Goal: Transaction & Acquisition: Purchase product/service

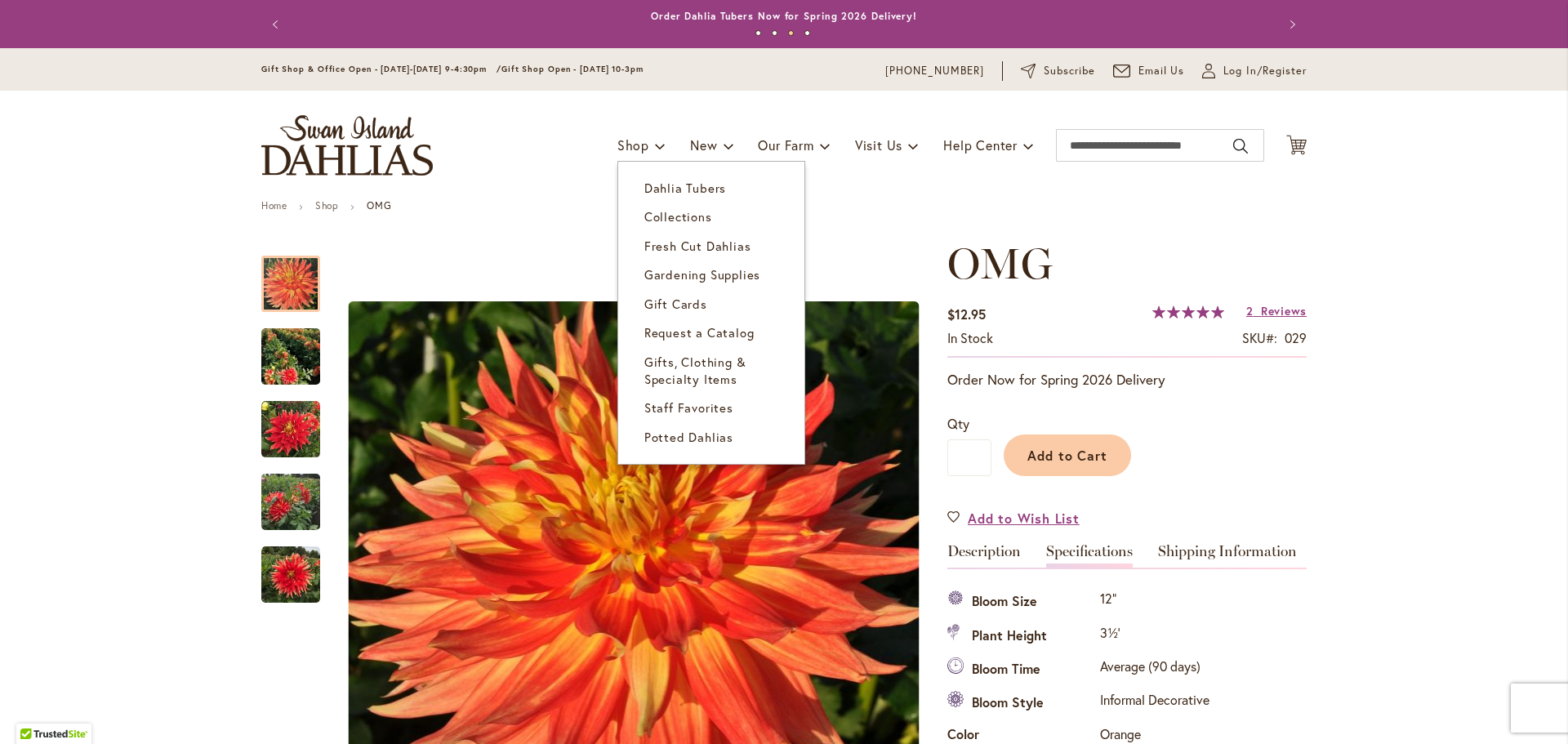
click at [691, 371] on span "Gifts, Clothing & Specialty Items" at bounding box center [695, 370] width 102 height 34
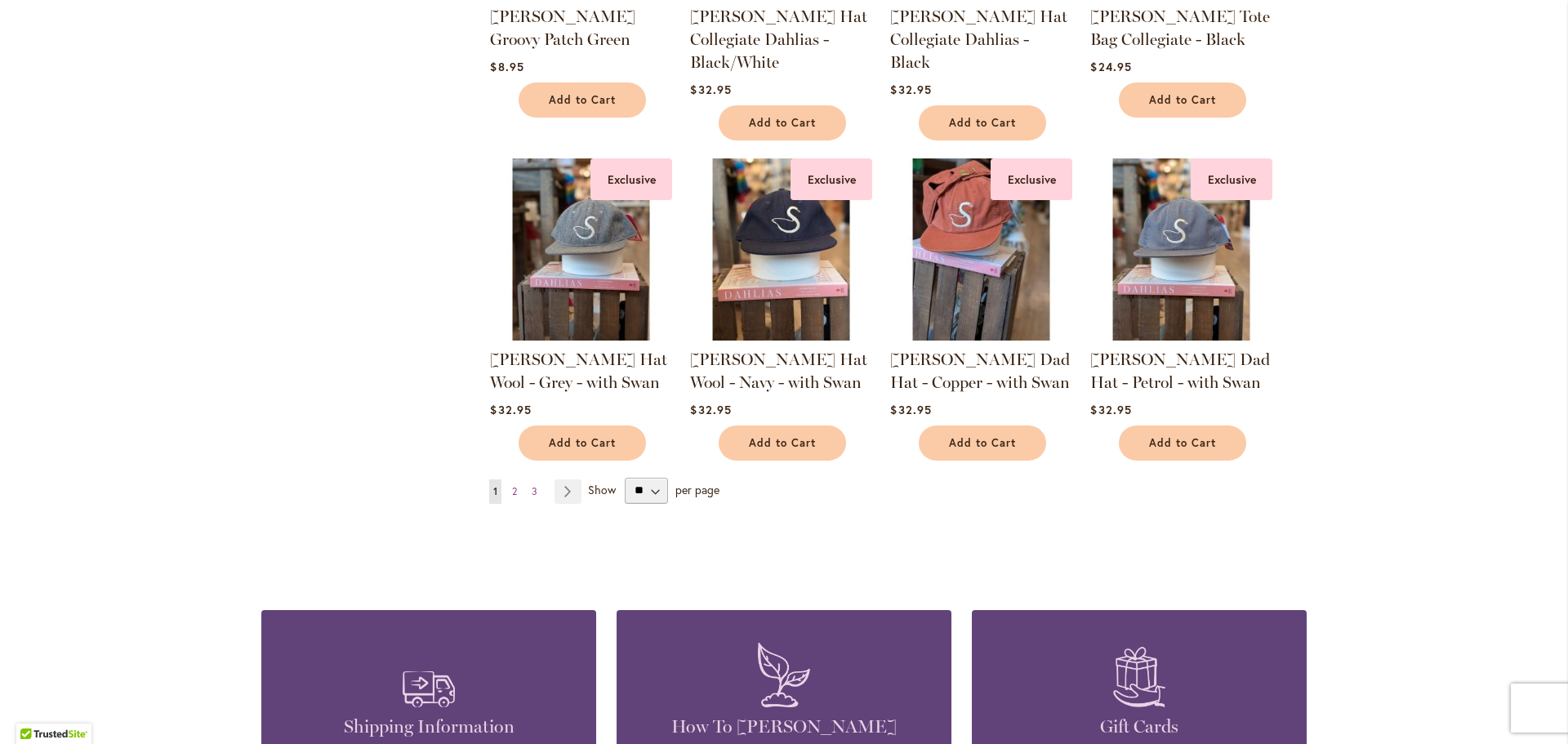
scroll to position [1306, 0]
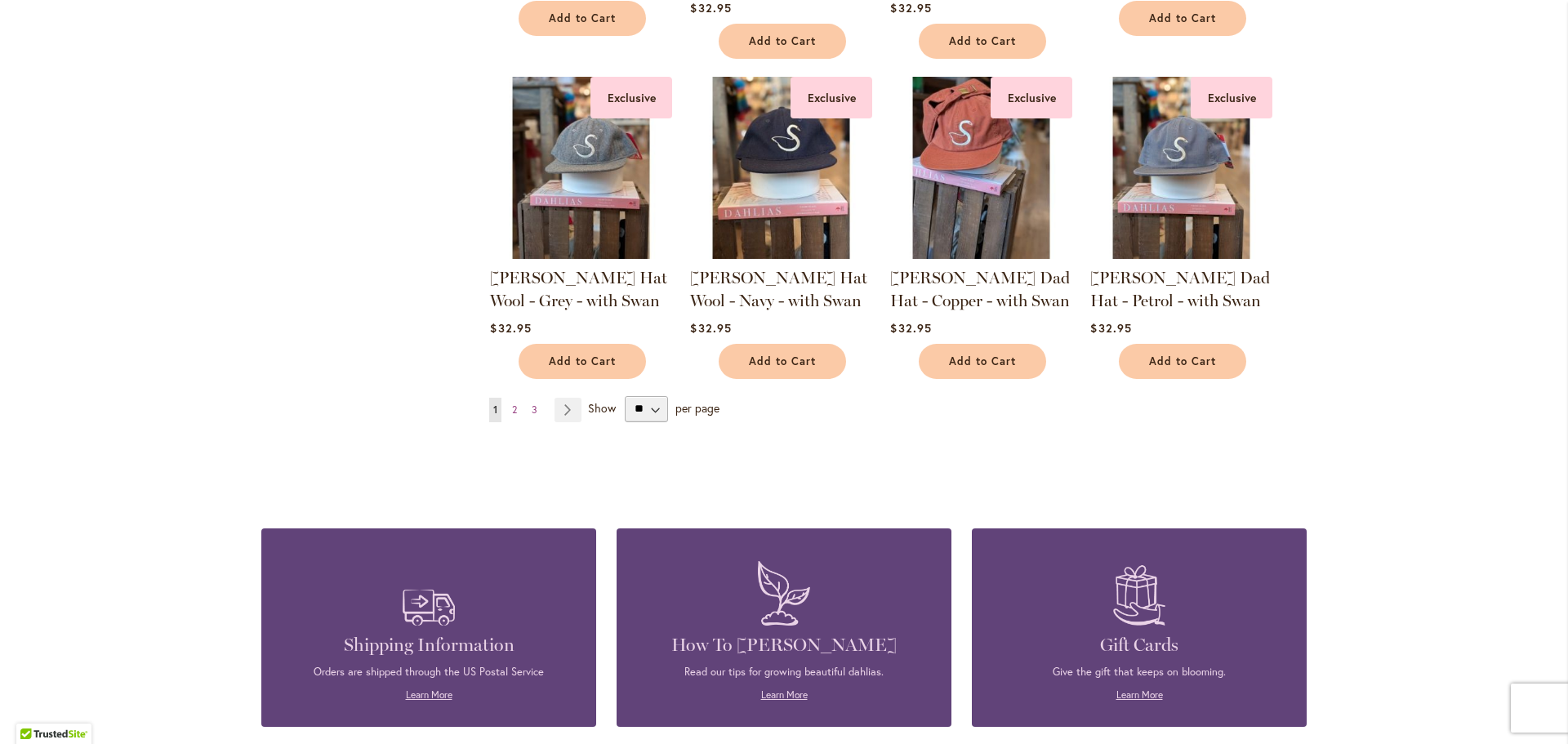
click at [512, 405] on span "2" at bounding box center [514, 409] width 5 height 12
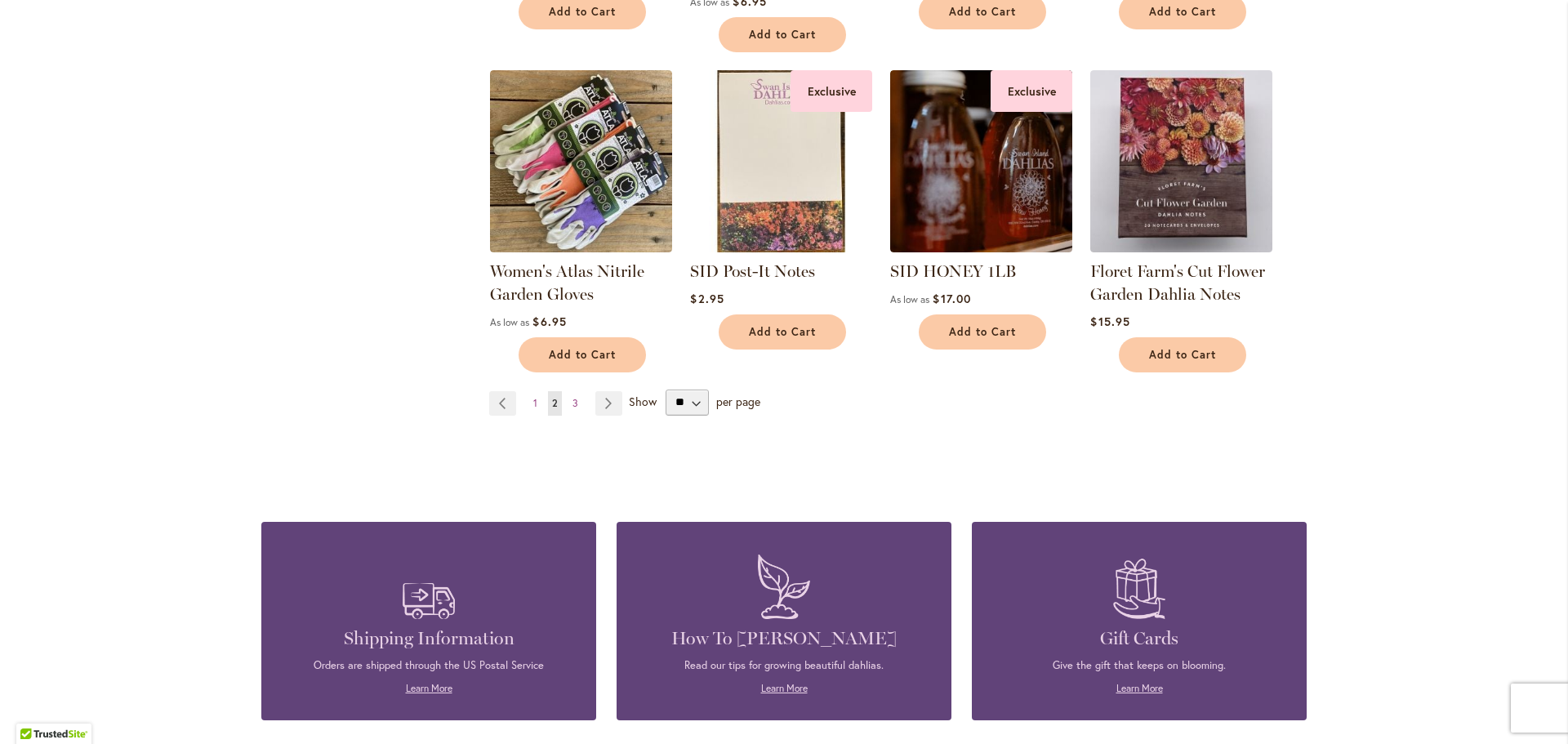
scroll to position [1306, 0]
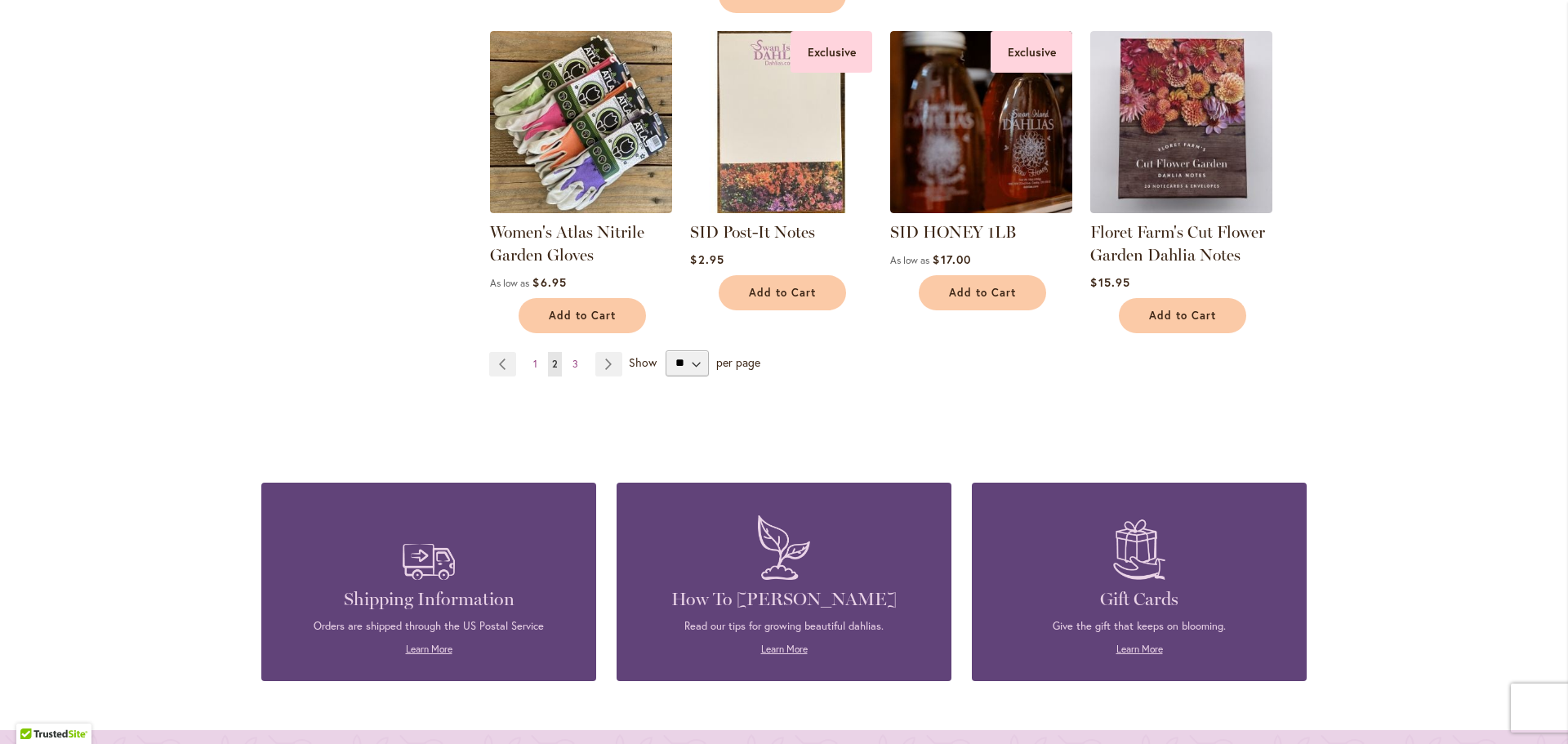
click at [600, 365] on link "Page Next" at bounding box center [608, 365] width 27 height 24
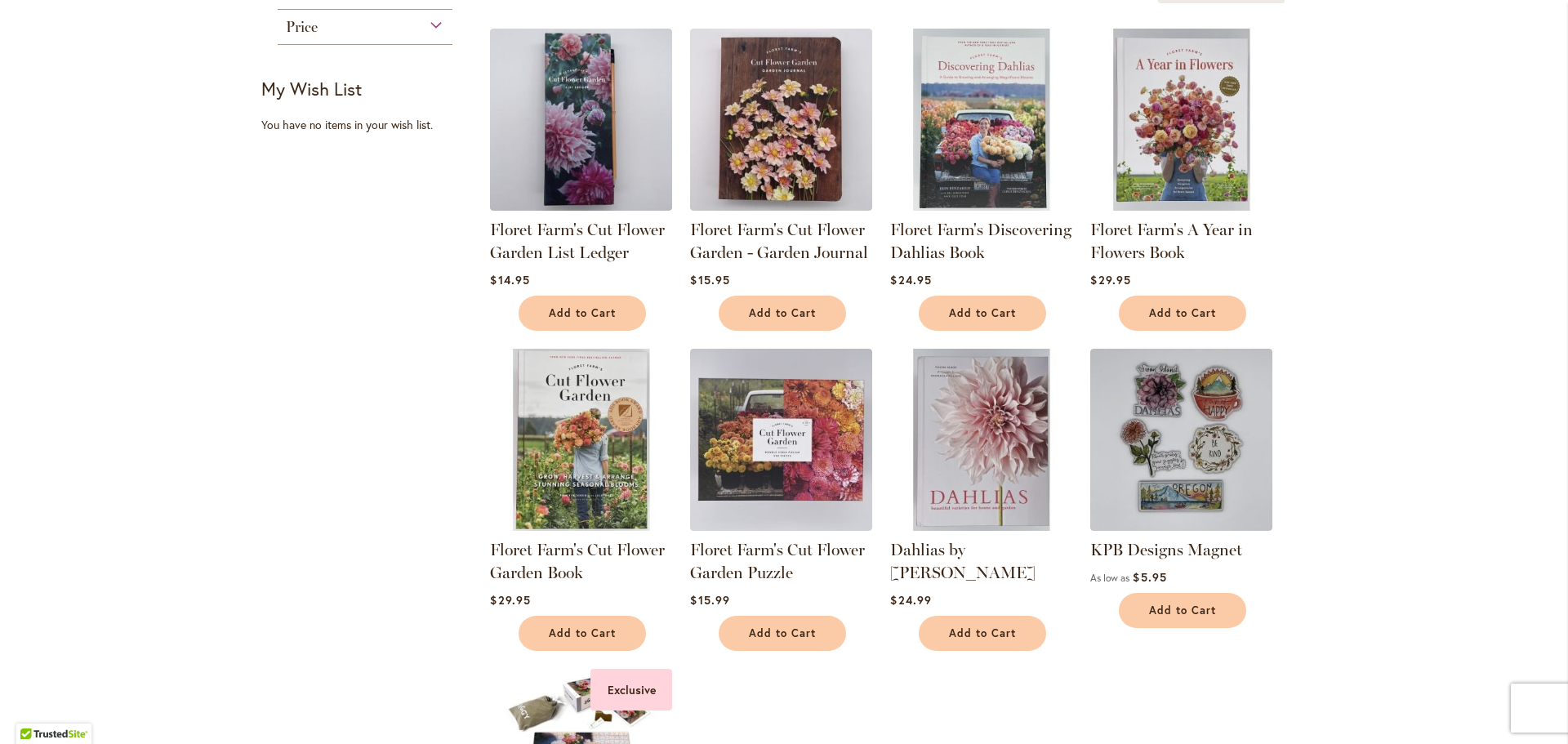
scroll to position [327, 0]
click at [329, 446] on div "Filter by: Filter By: Category Books 1 item Clothing 3 items Cut Flower Items 2…" at bounding box center [784, 492] width 1046 height 1158
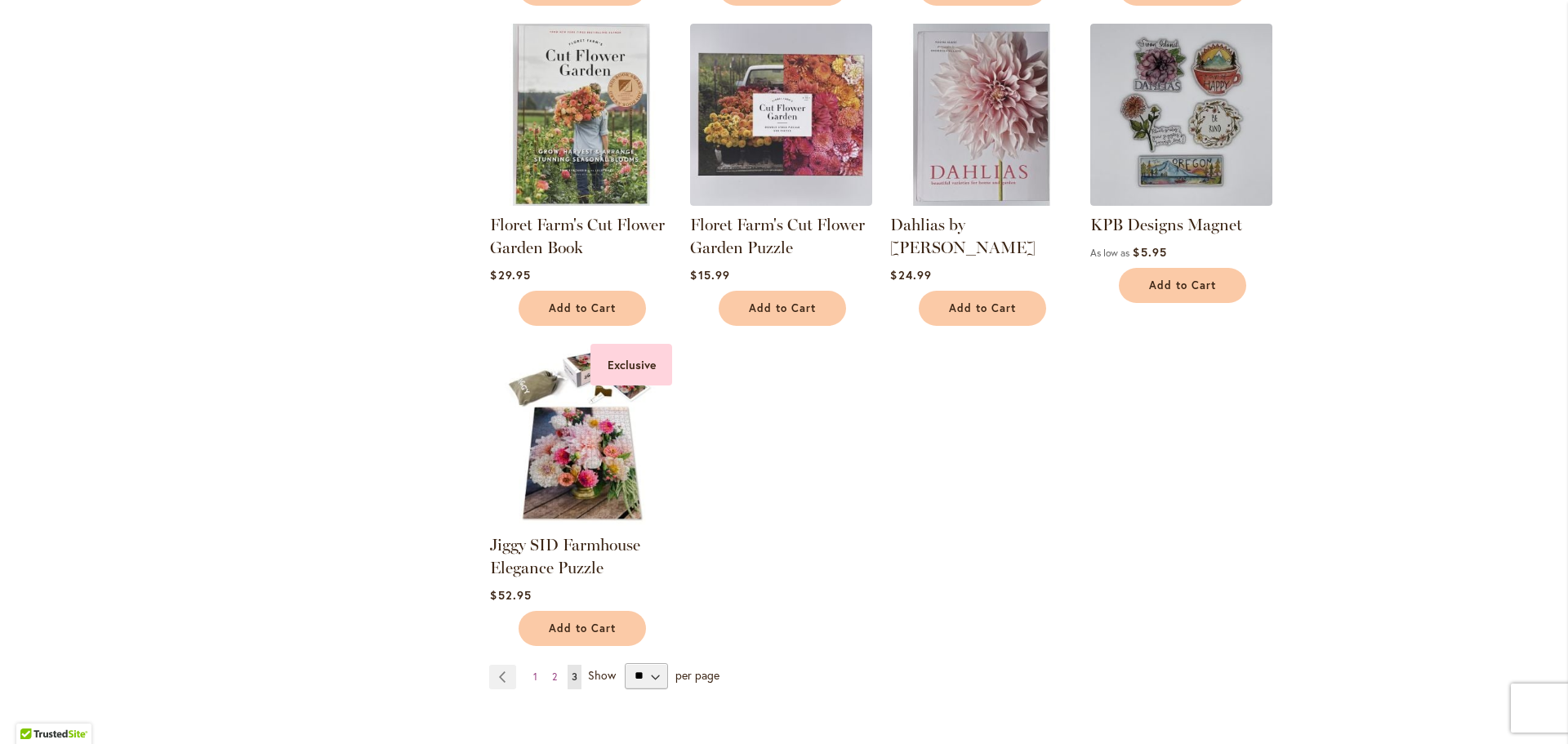
scroll to position [653, 0]
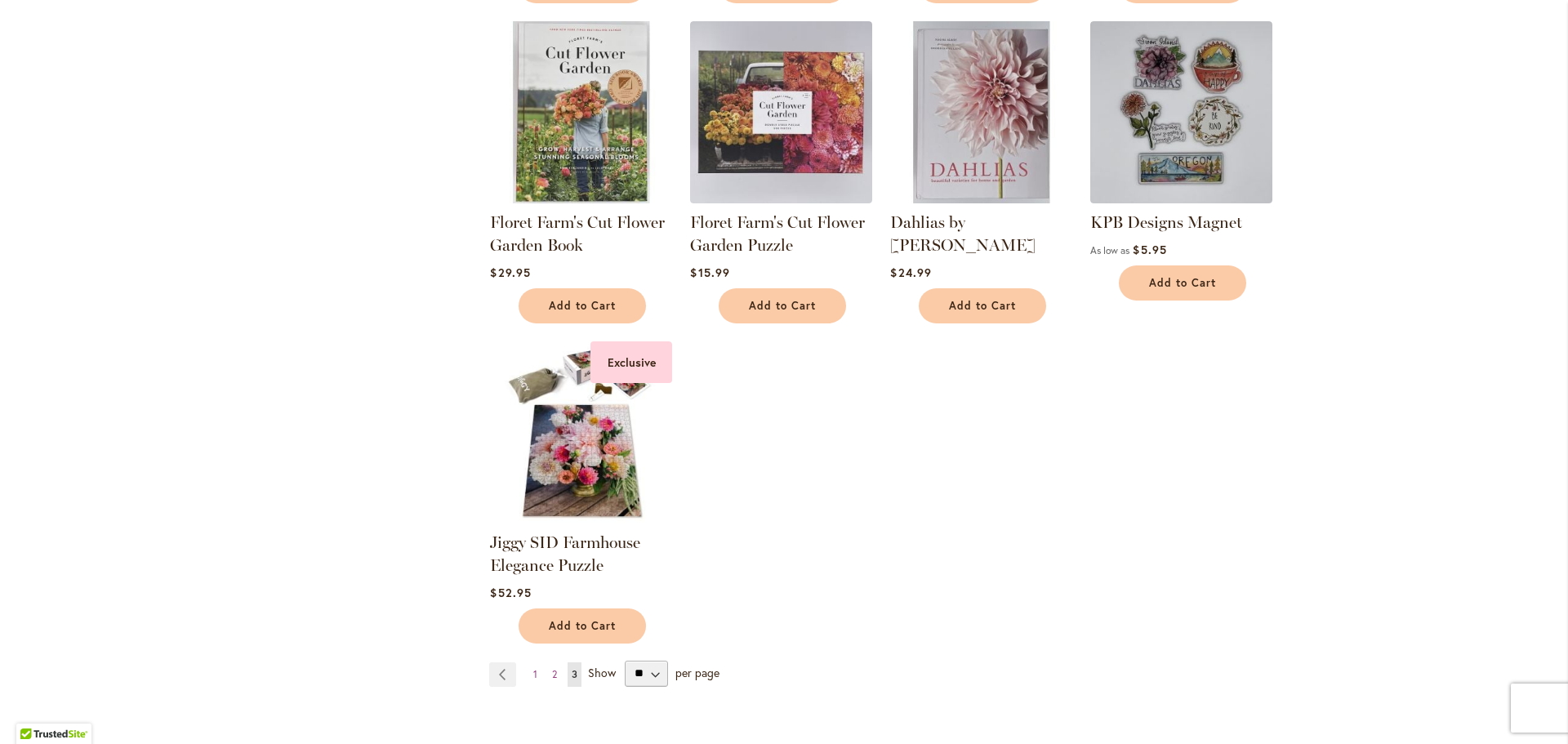
click at [1174, 98] on img at bounding box center [1181, 112] width 182 height 182
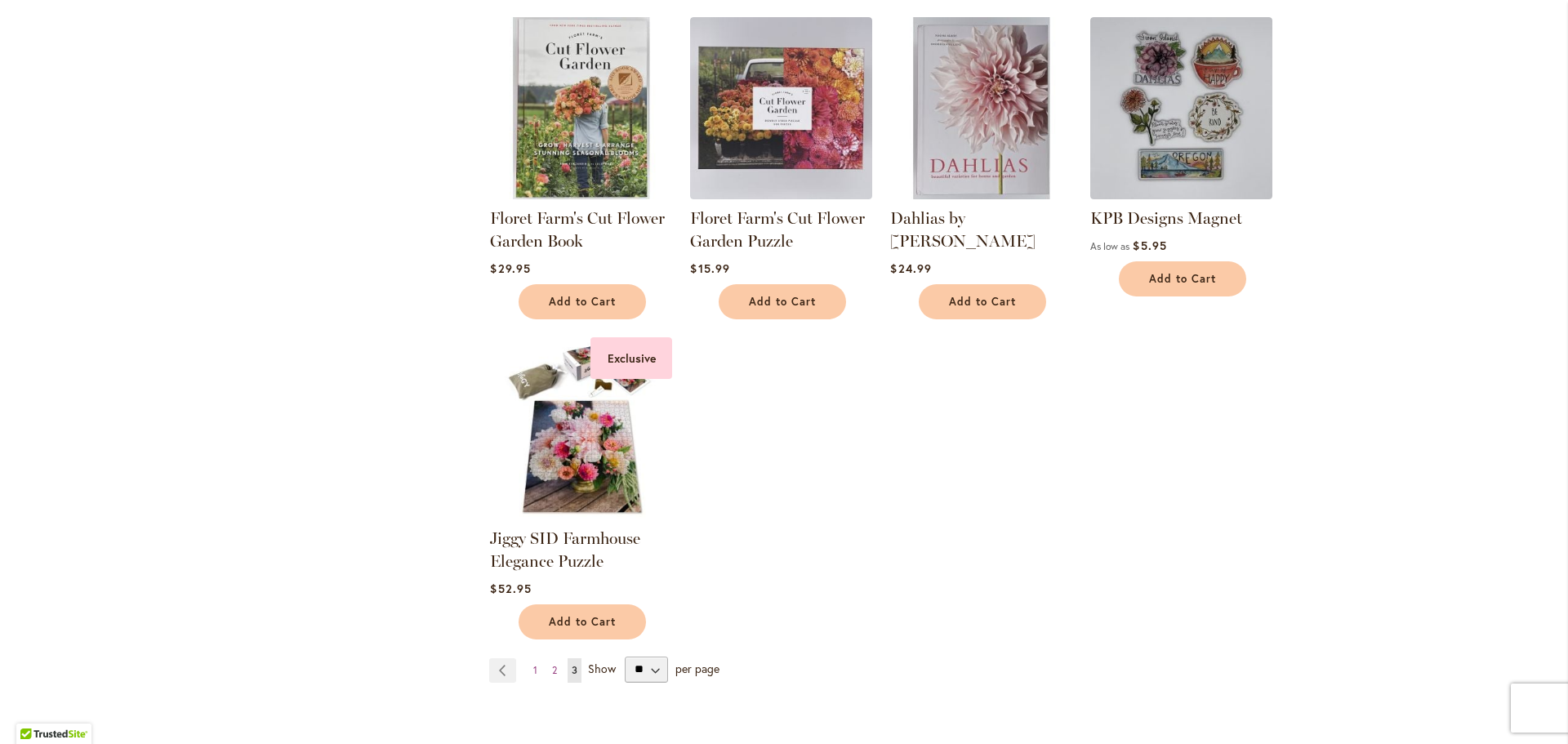
scroll to position [817, 0]
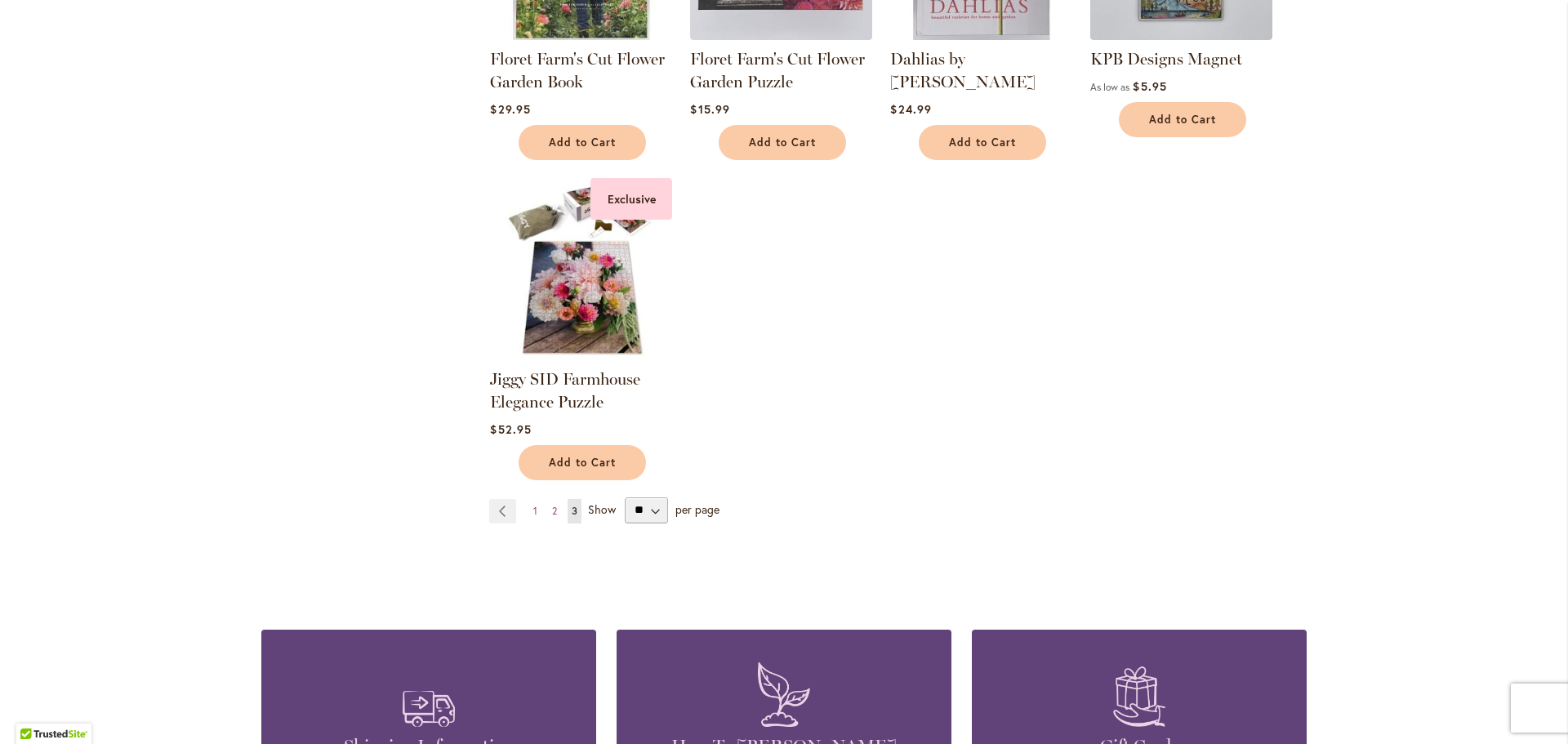
click at [533, 509] on span "1" at bounding box center [535, 511] width 4 height 12
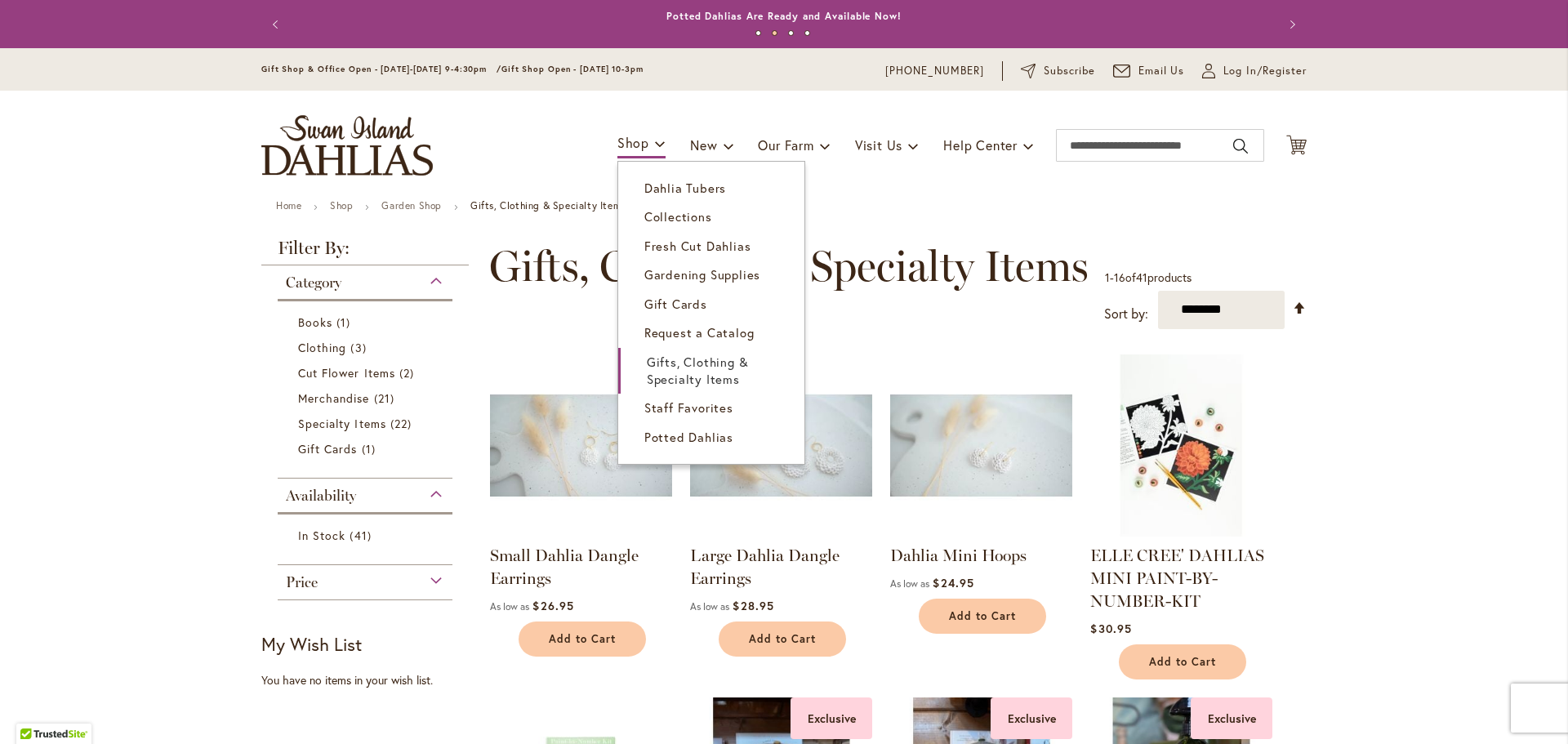
click at [691, 410] on span "Staff Favorites" at bounding box center [689, 407] width 89 height 16
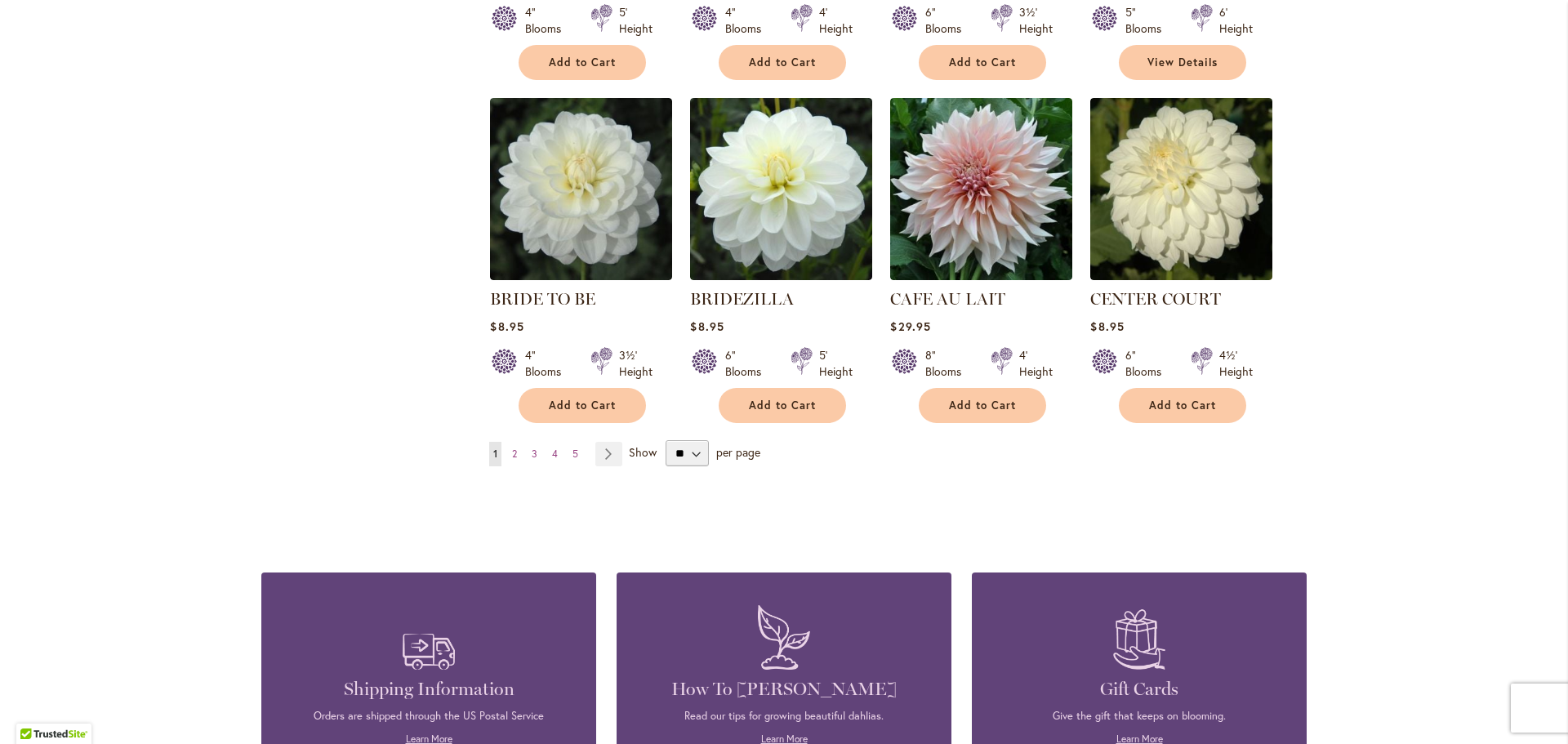
scroll to position [1306, 0]
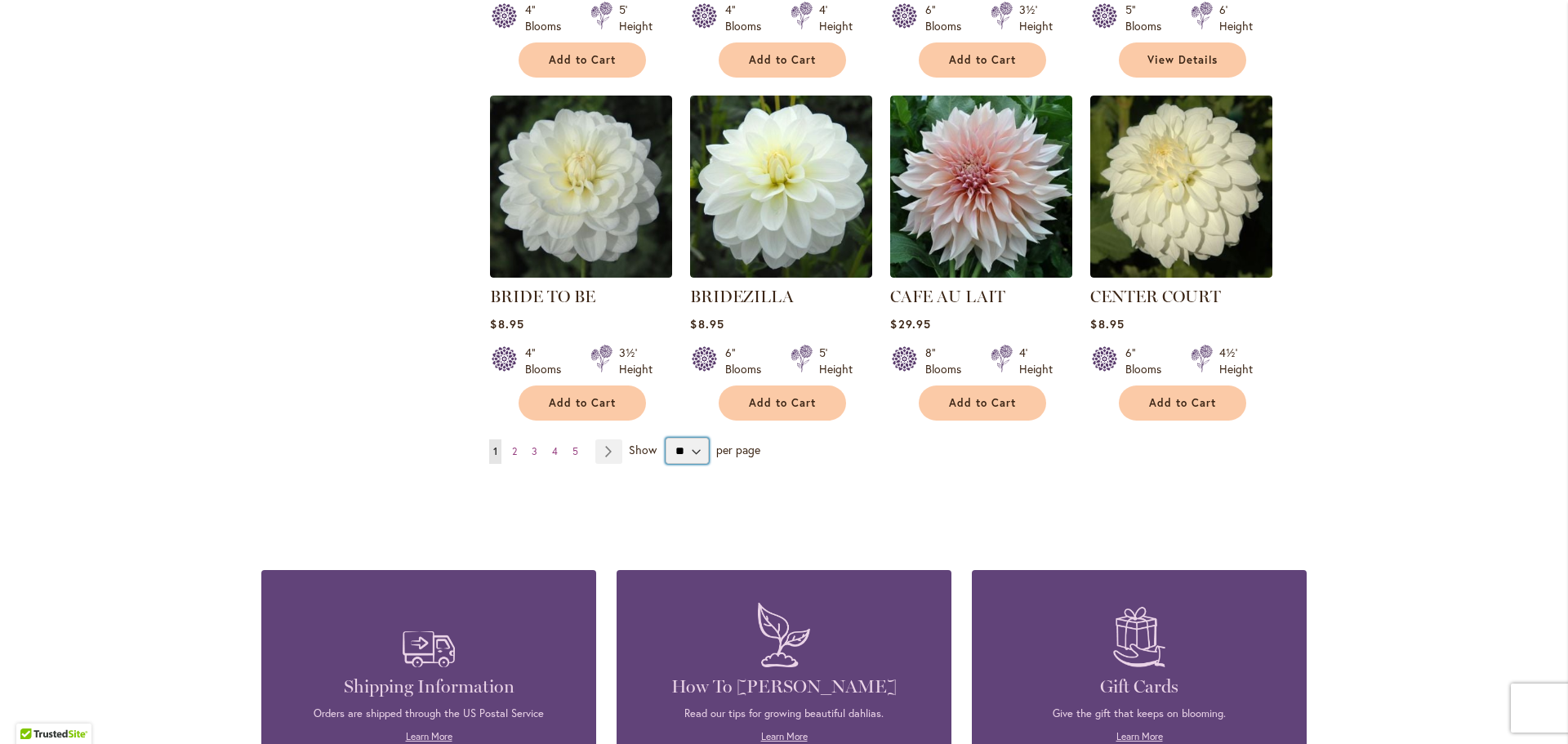
click at [697, 453] on select "** ** ** **" at bounding box center [687, 451] width 43 height 26
select select "**"
click at [665, 438] on select "** ** ** **" at bounding box center [687, 451] width 43 height 26
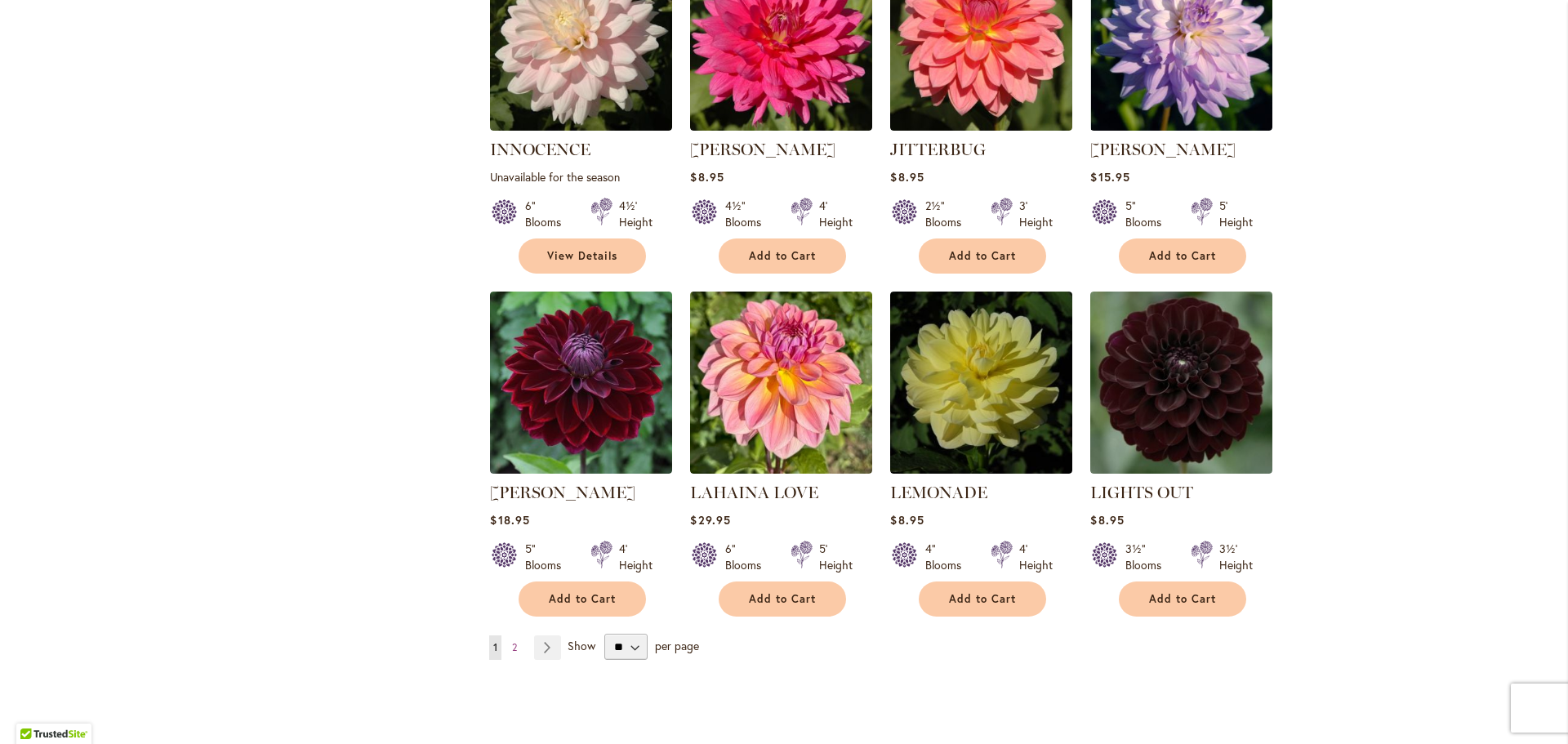
scroll to position [5390, 0]
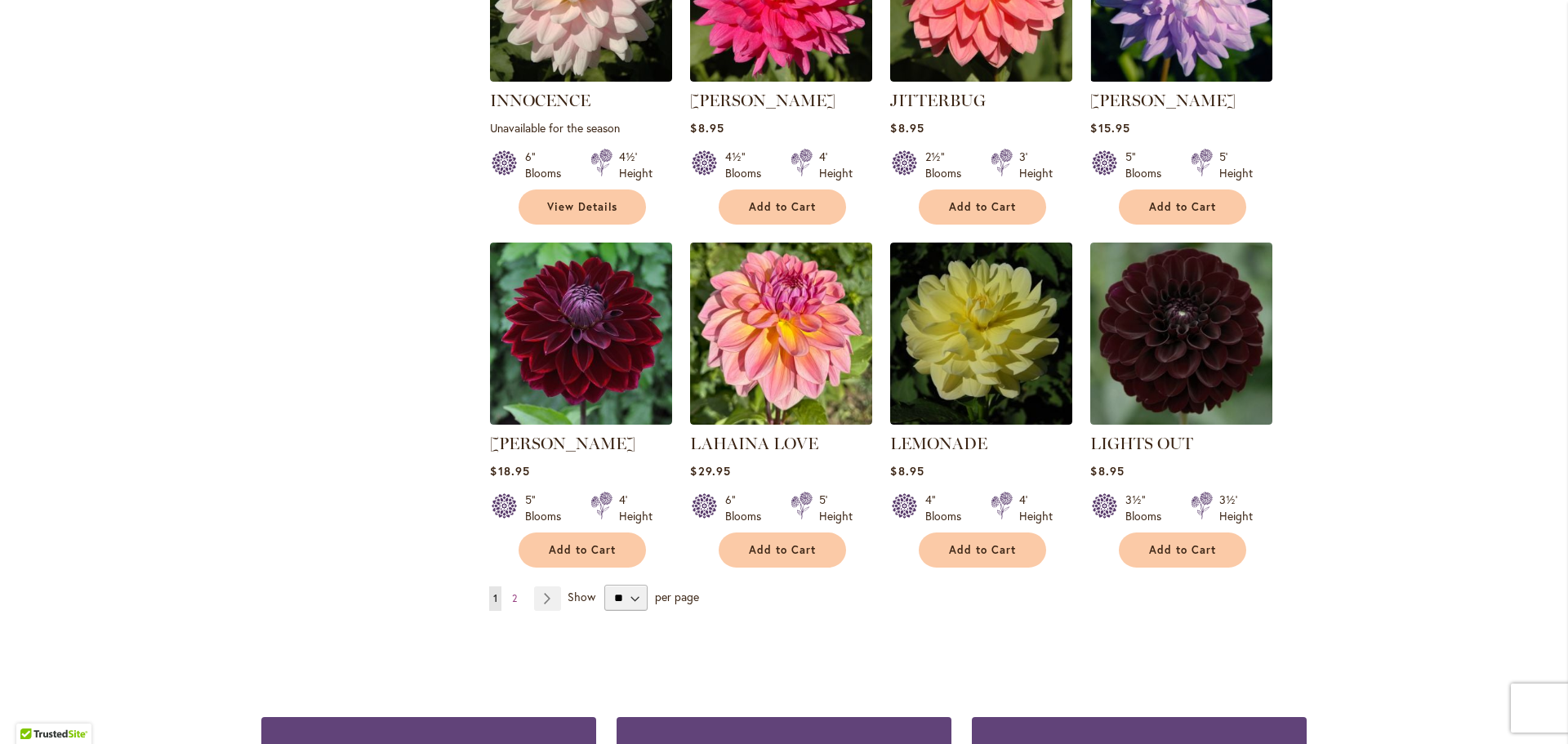
click at [541, 587] on link "Page Next" at bounding box center [547, 599] width 27 height 24
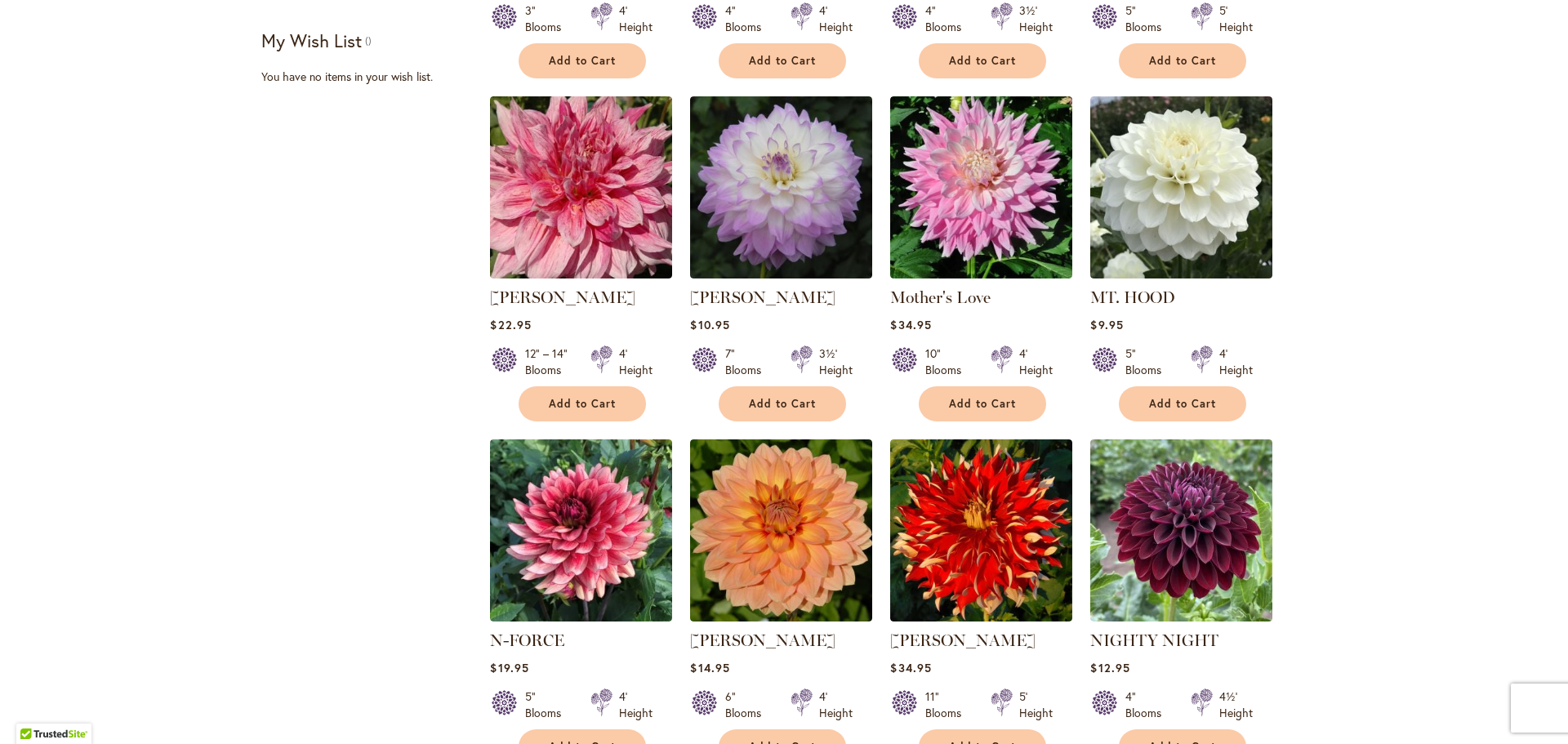
scroll to position [409, 0]
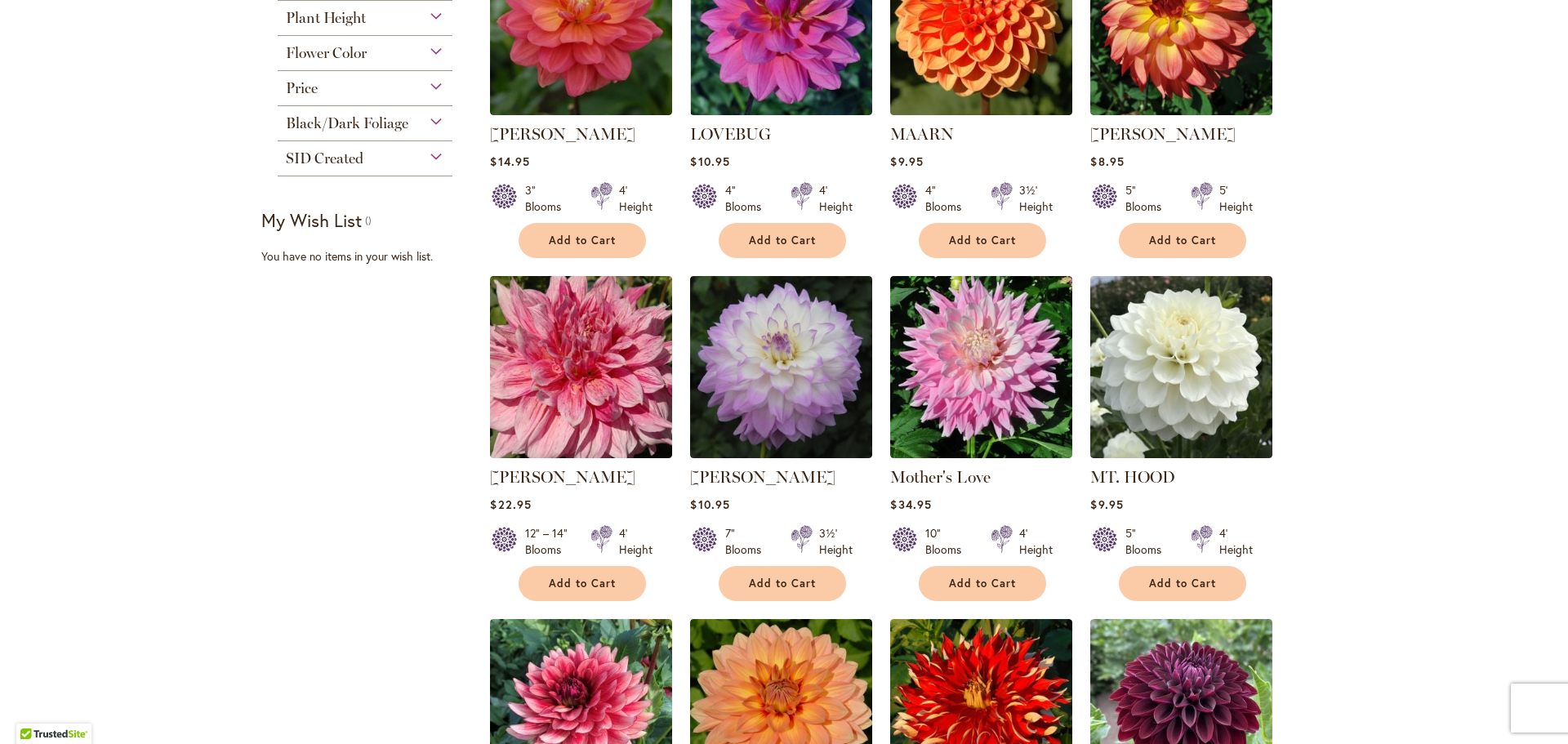
click at [803, 391] on img at bounding box center [781, 367] width 182 height 182
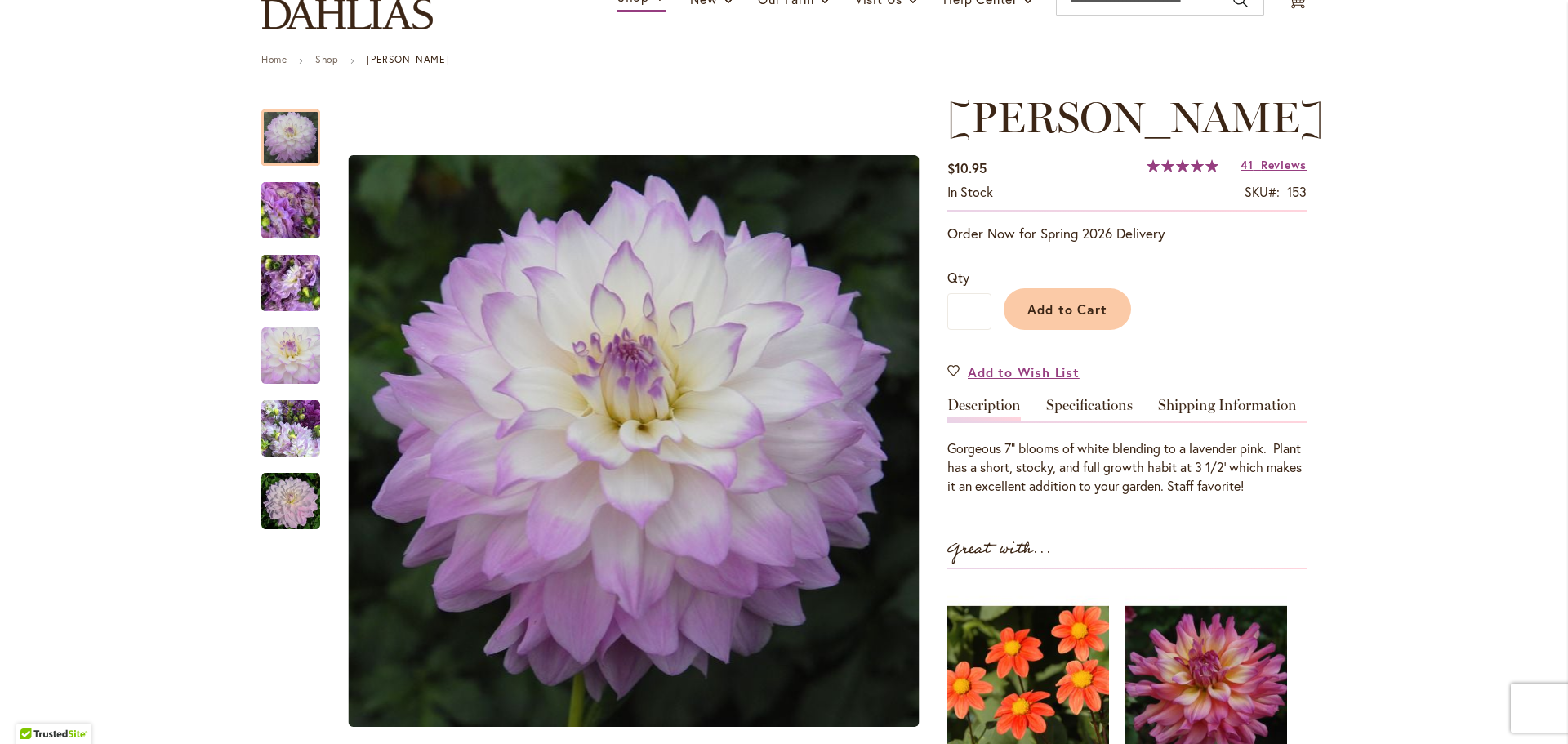
scroll to position [163, 0]
